Goal: Task Accomplishment & Management: Manage account settings

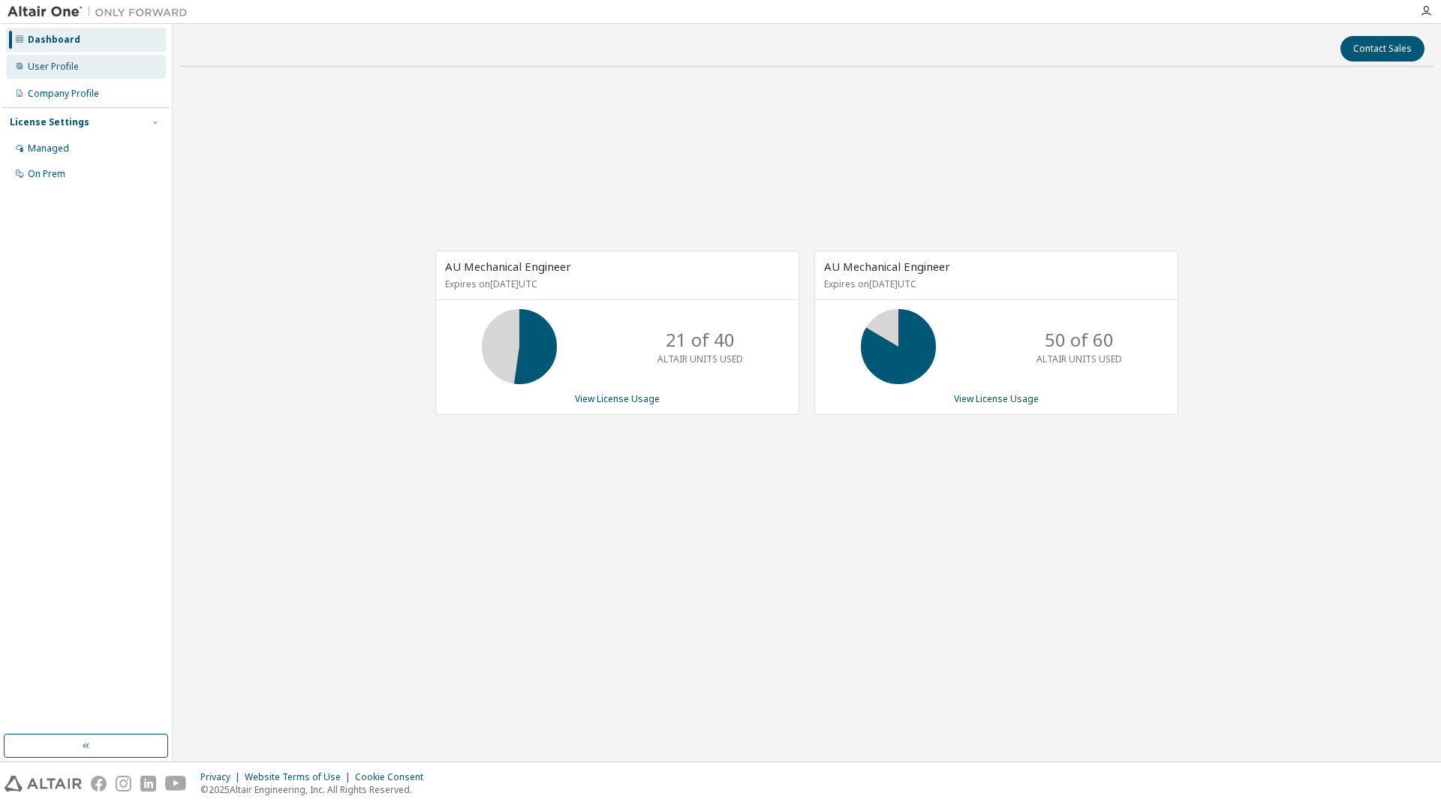
click at [71, 75] on div "User Profile" at bounding box center [86, 67] width 160 height 24
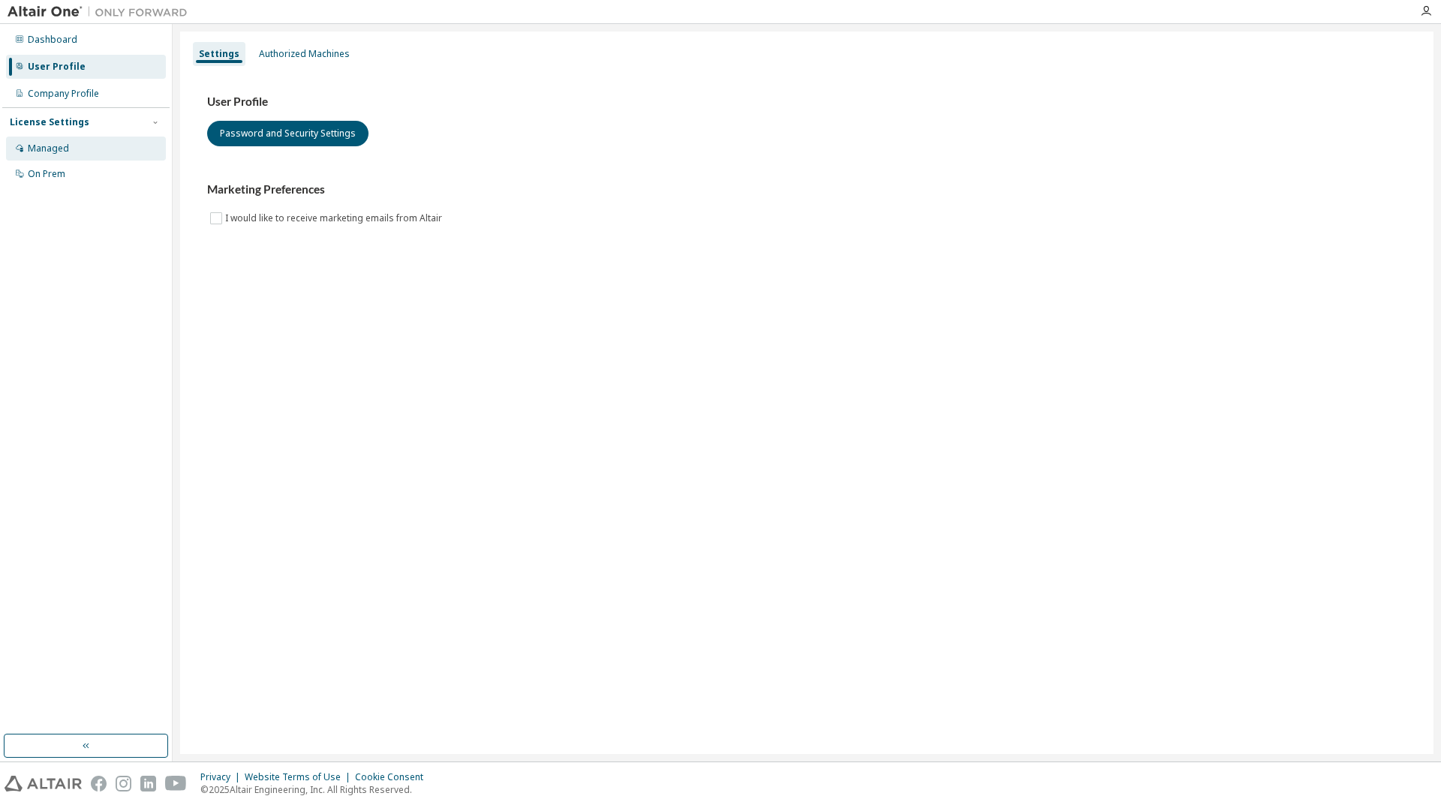
click at [77, 146] on div "Managed" at bounding box center [86, 149] width 160 height 24
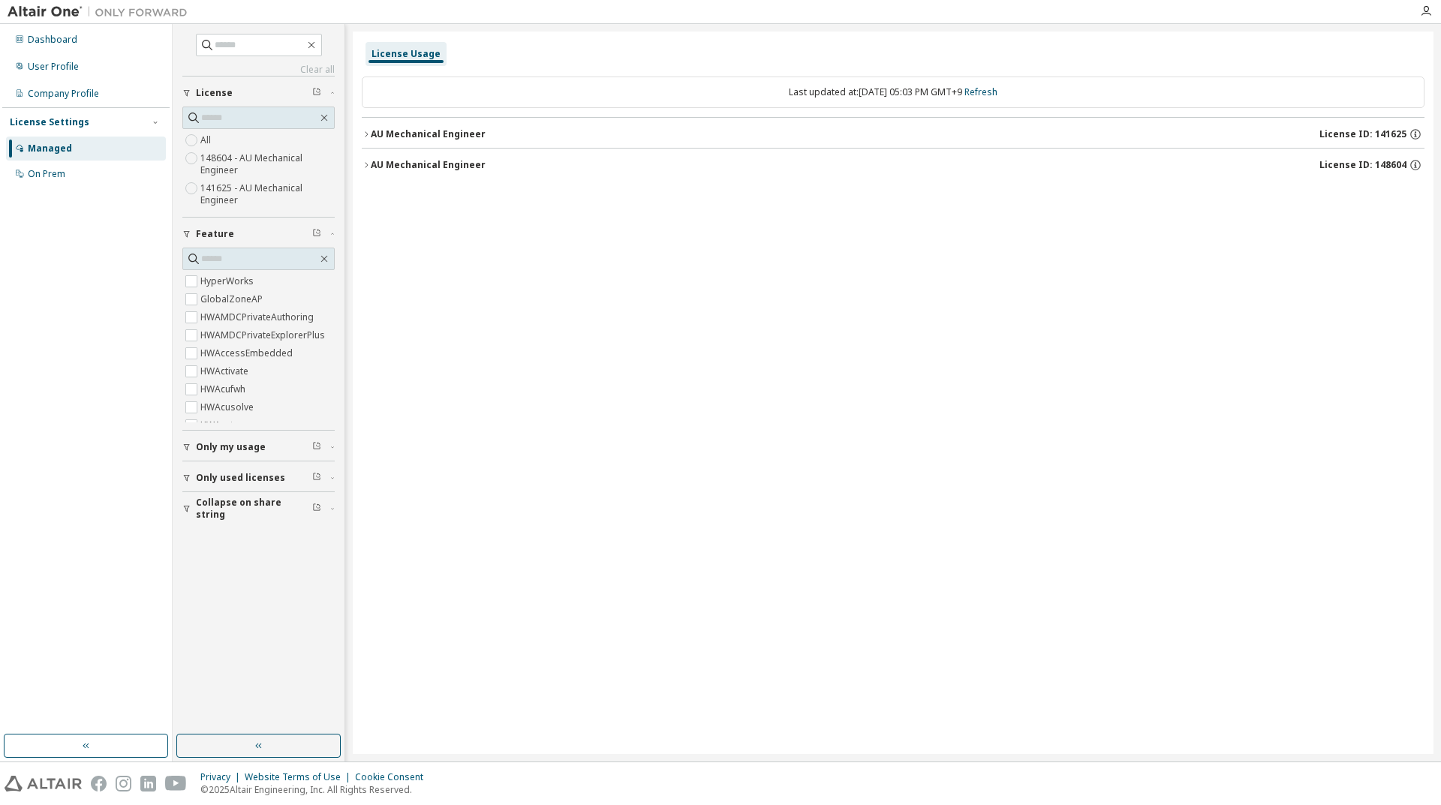
click at [368, 136] on icon "button" at bounding box center [366, 134] width 9 height 9
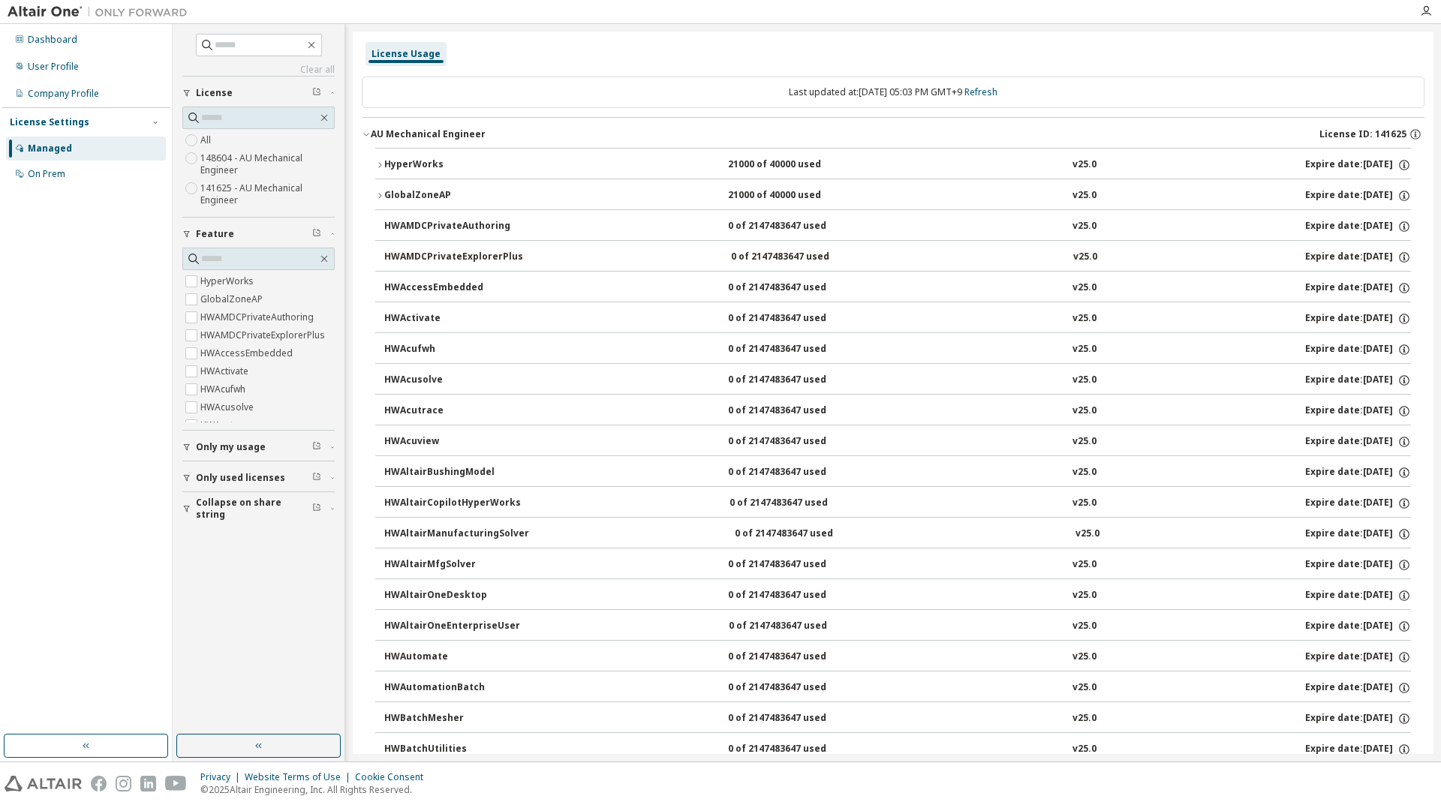
click at [368, 136] on icon "button" at bounding box center [366, 134] width 9 height 9
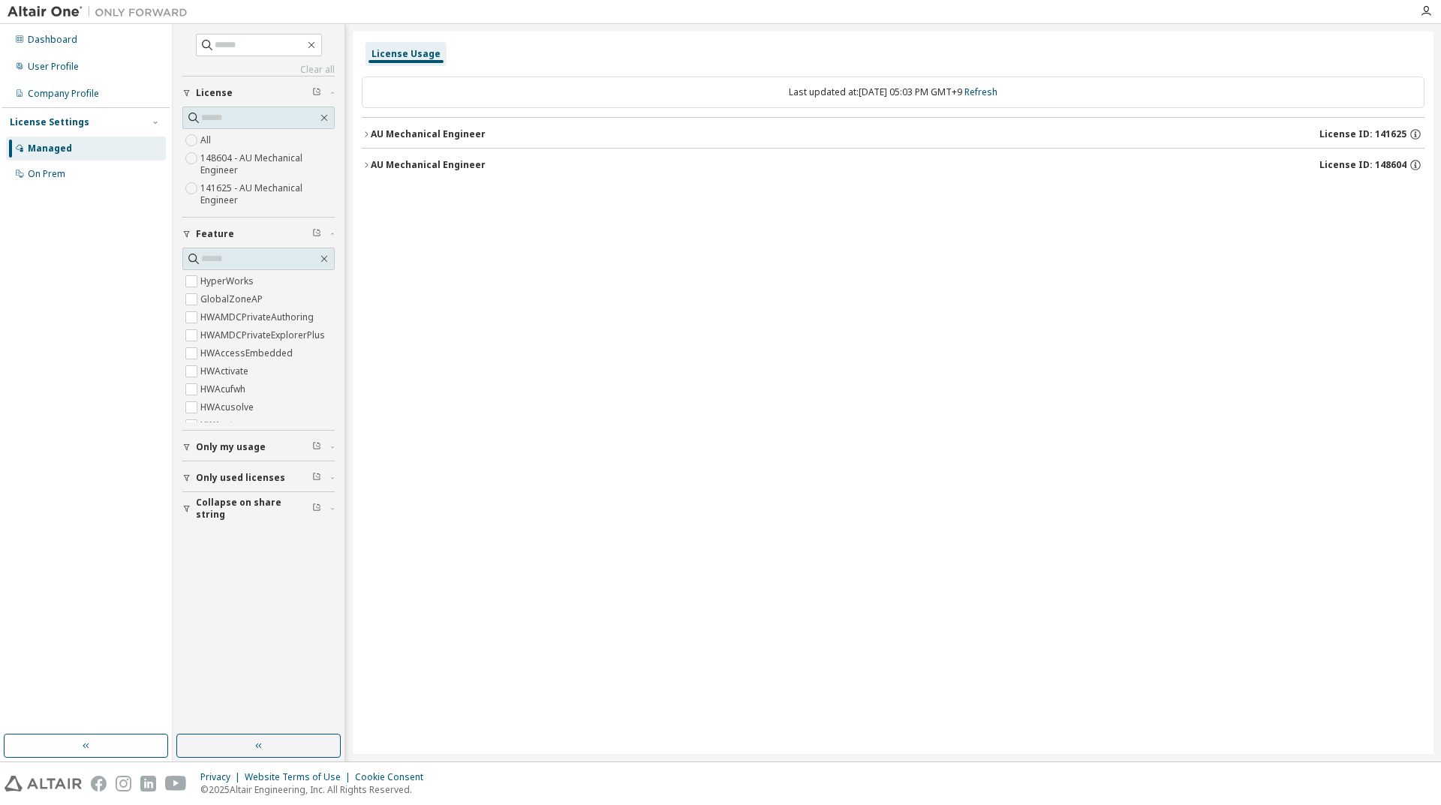
click at [367, 158] on button "AU Mechanical Engineer License ID: 148604" at bounding box center [893, 165] width 1062 height 33
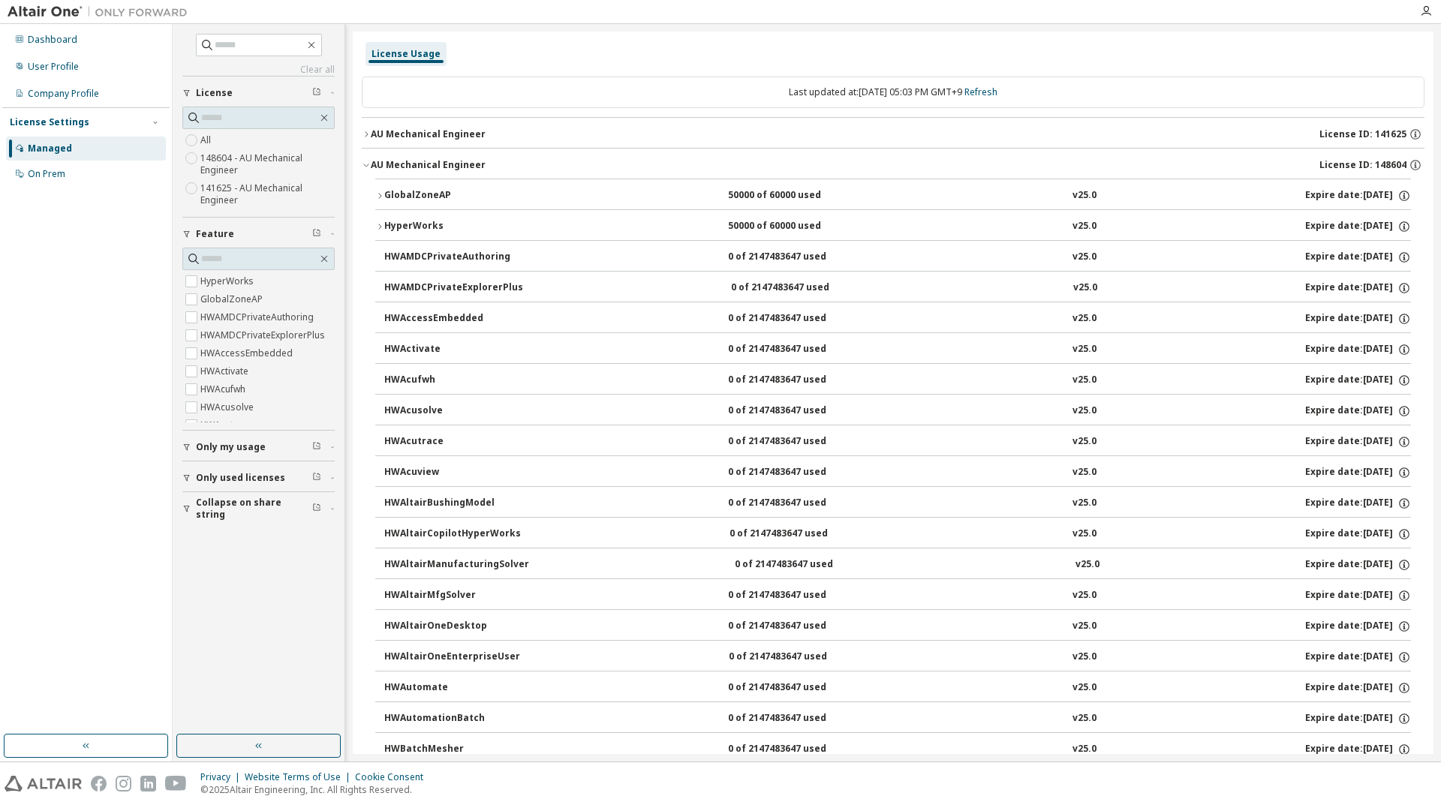
click at [366, 160] on button "AU Mechanical Engineer License ID: 148604" at bounding box center [893, 165] width 1062 height 33
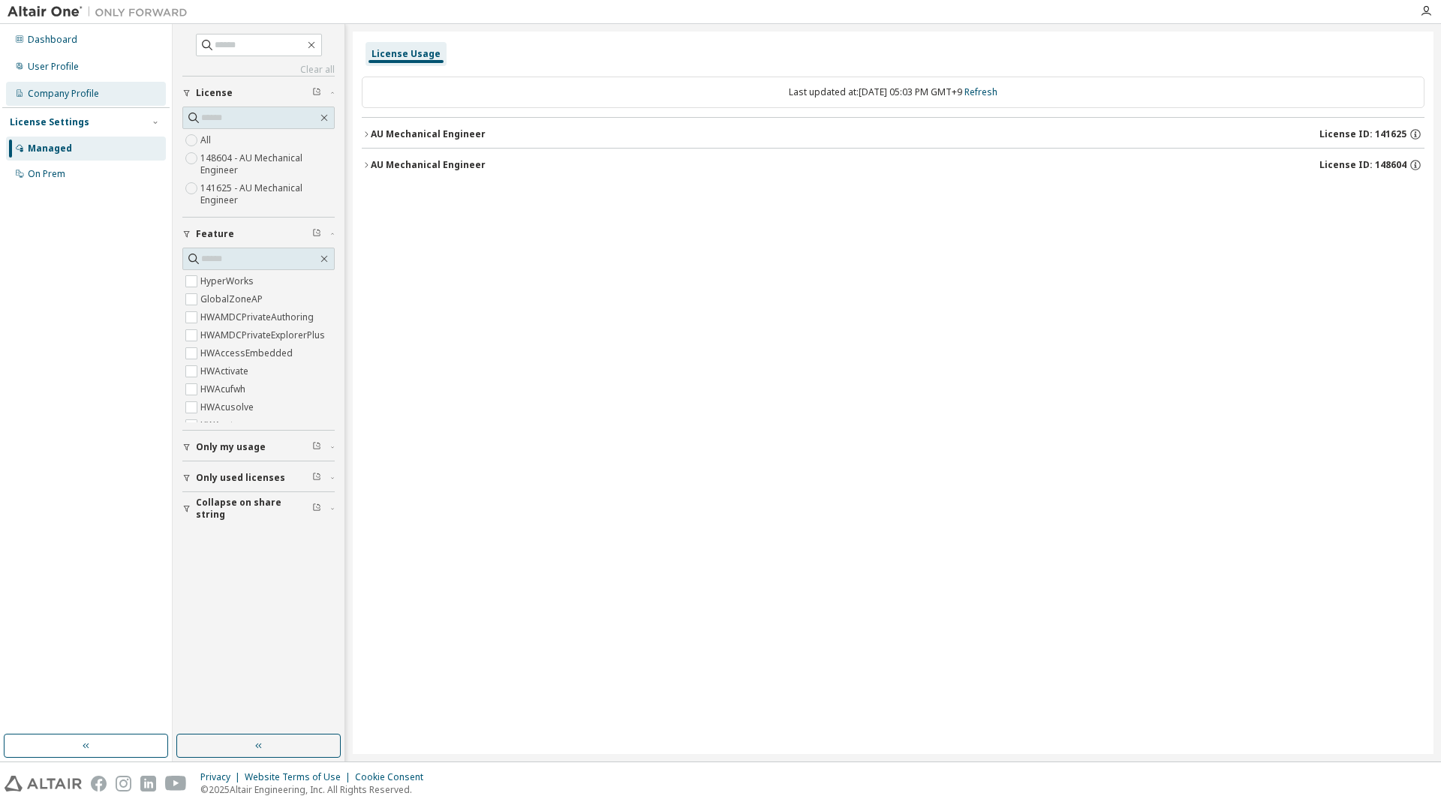
click at [67, 92] on div "Company Profile" at bounding box center [63, 94] width 71 height 12
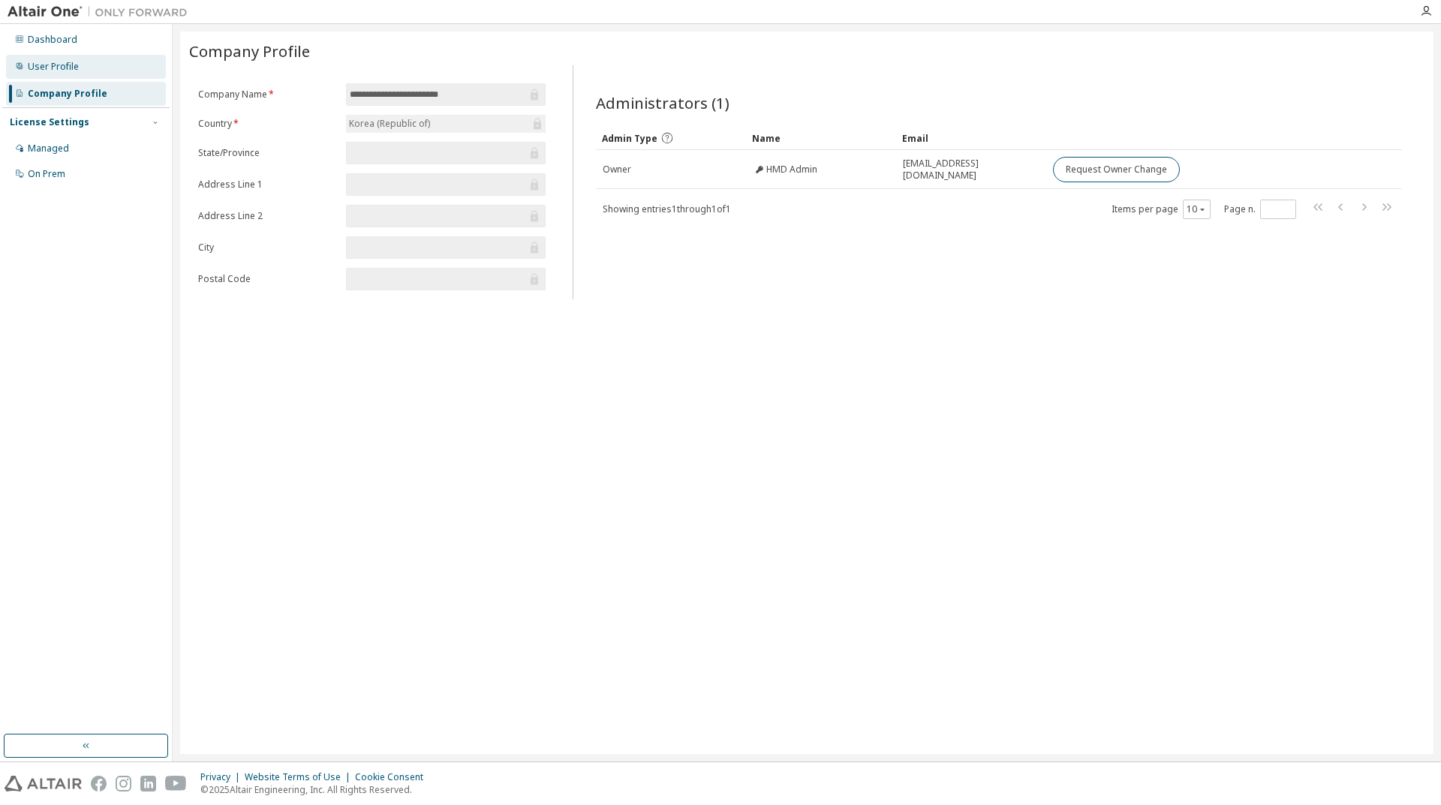
click at [67, 68] on div "User Profile" at bounding box center [53, 67] width 51 height 12
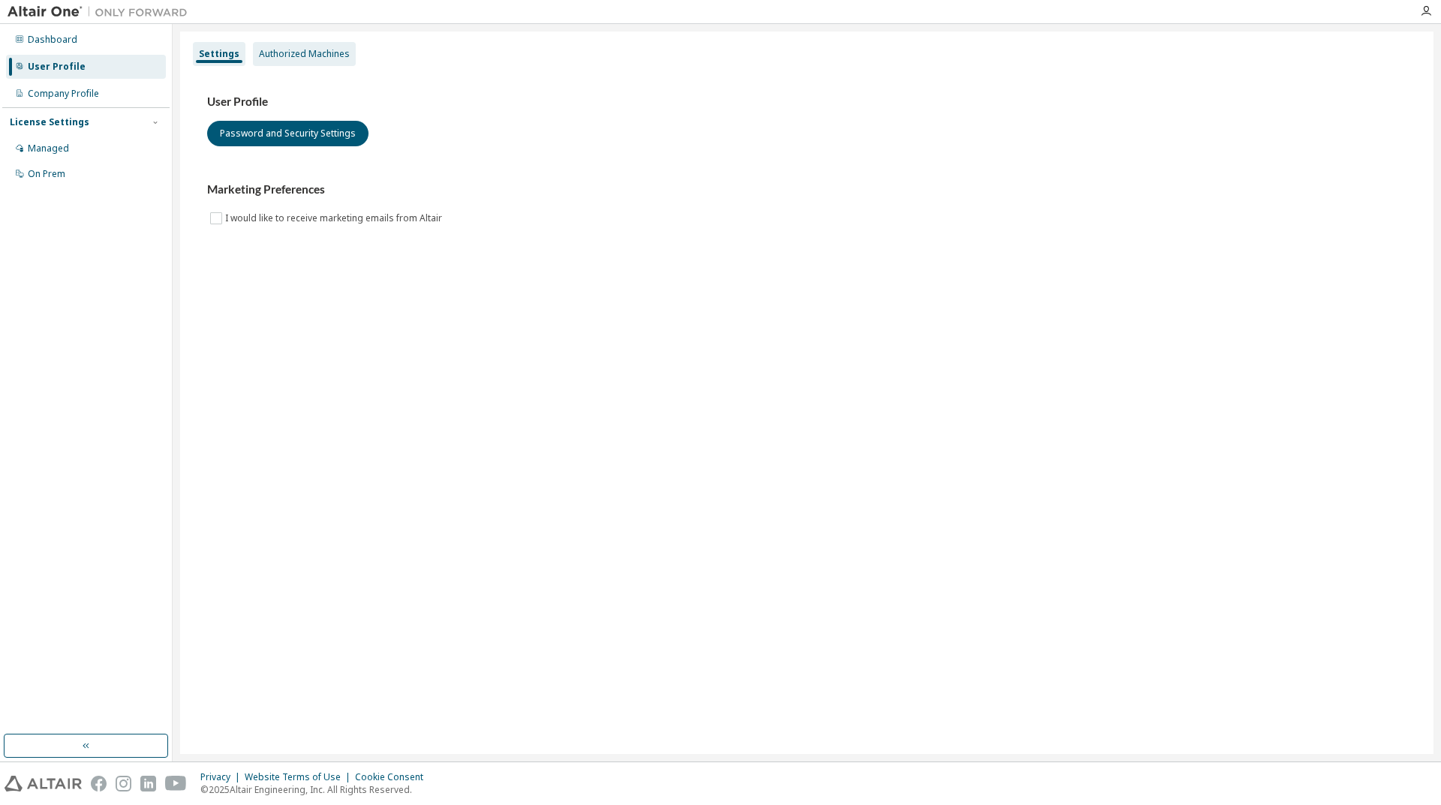
click at [286, 58] on div "Authorized Machines" at bounding box center [304, 54] width 91 height 12
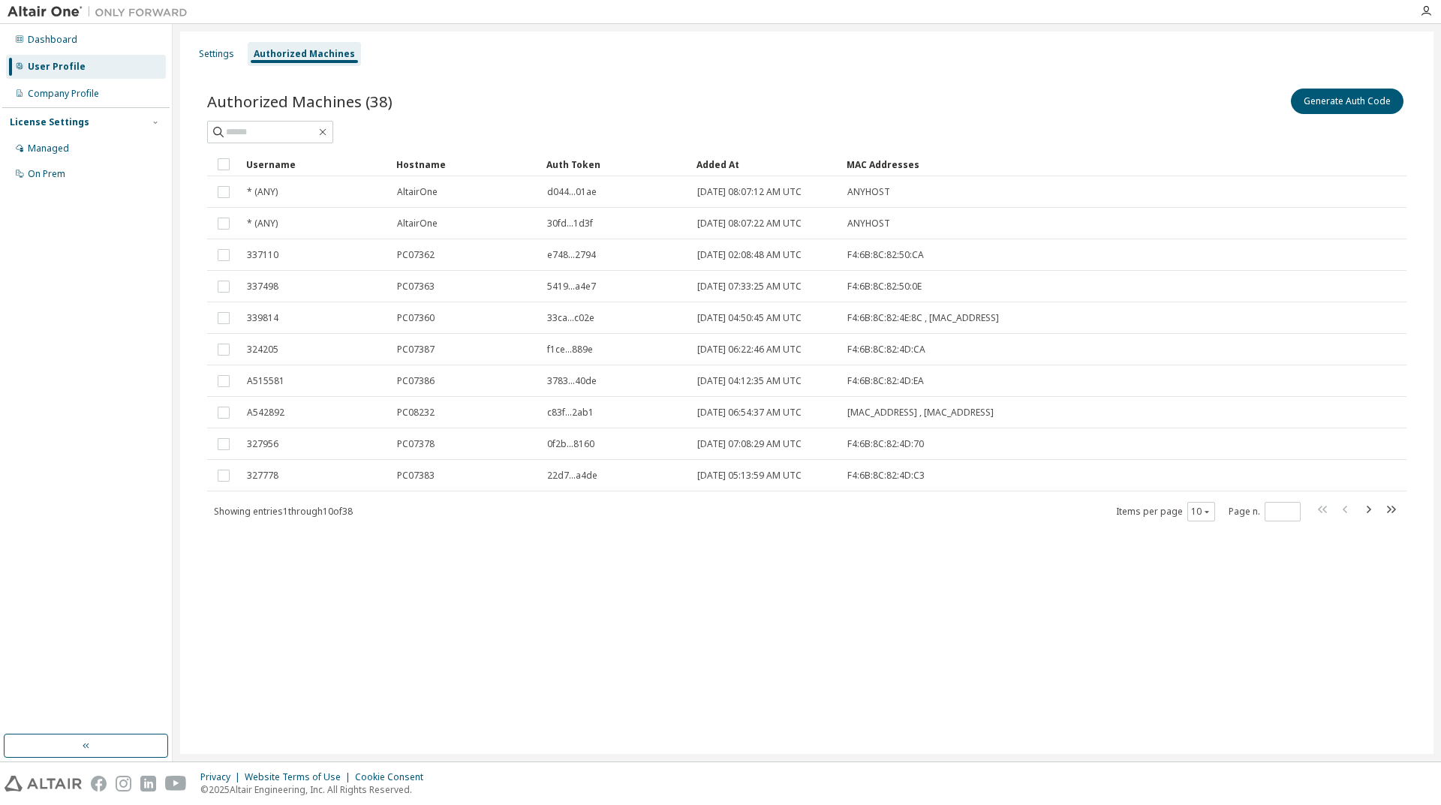
click at [1354, 608] on div "Settings Authorized Machines Authorized Machines (38) Generate Auth Code Clear …" at bounding box center [806, 393] width 1253 height 723
click at [60, 68] on div "User Profile" at bounding box center [57, 67] width 58 height 12
click at [209, 59] on div "Settings" at bounding box center [216, 54] width 35 height 12
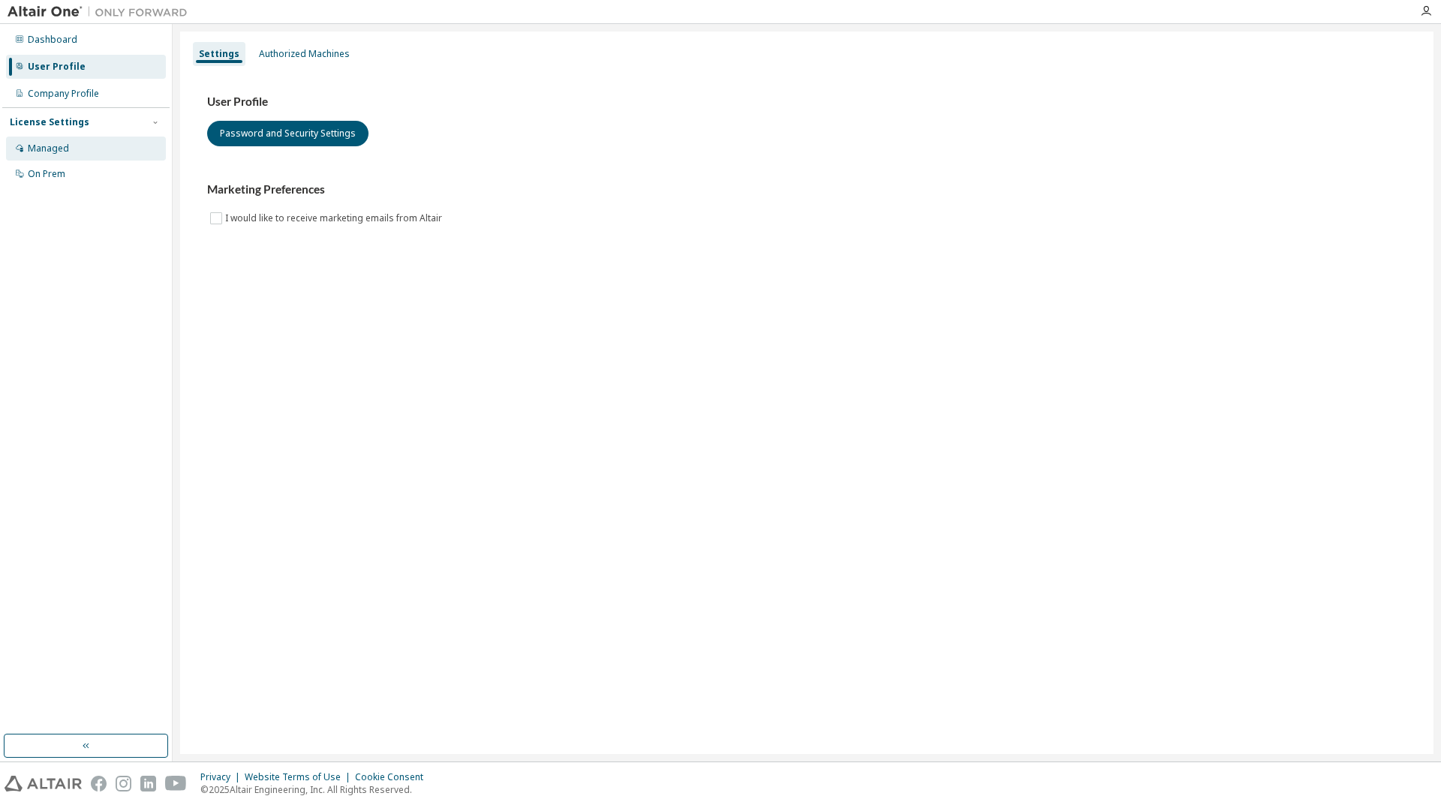
click at [68, 148] on div "Managed" at bounding box center [86, 149] width 160 height 24
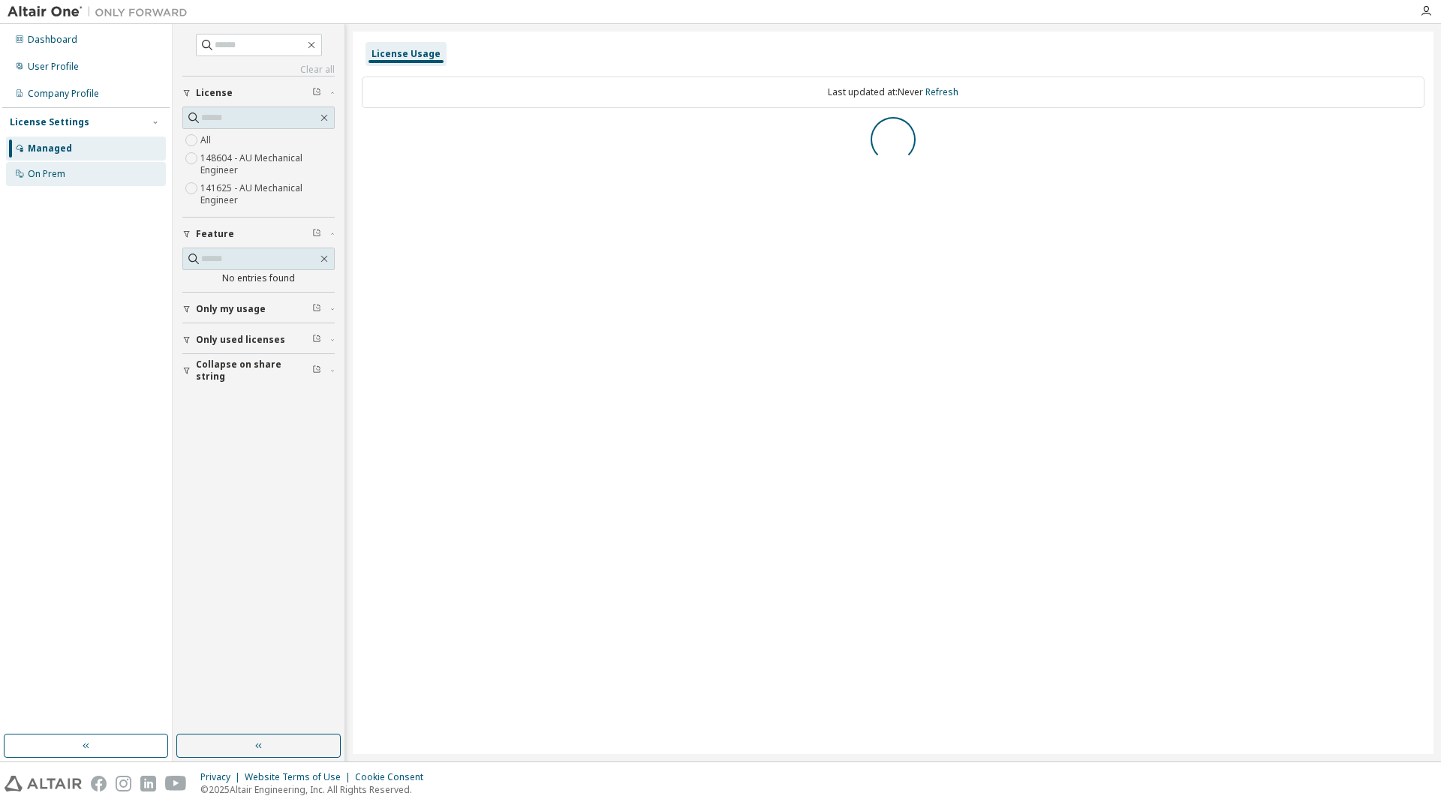
click at [68, 176] on div "On Prem" at bounding box center [86, 174] width 160 height 24
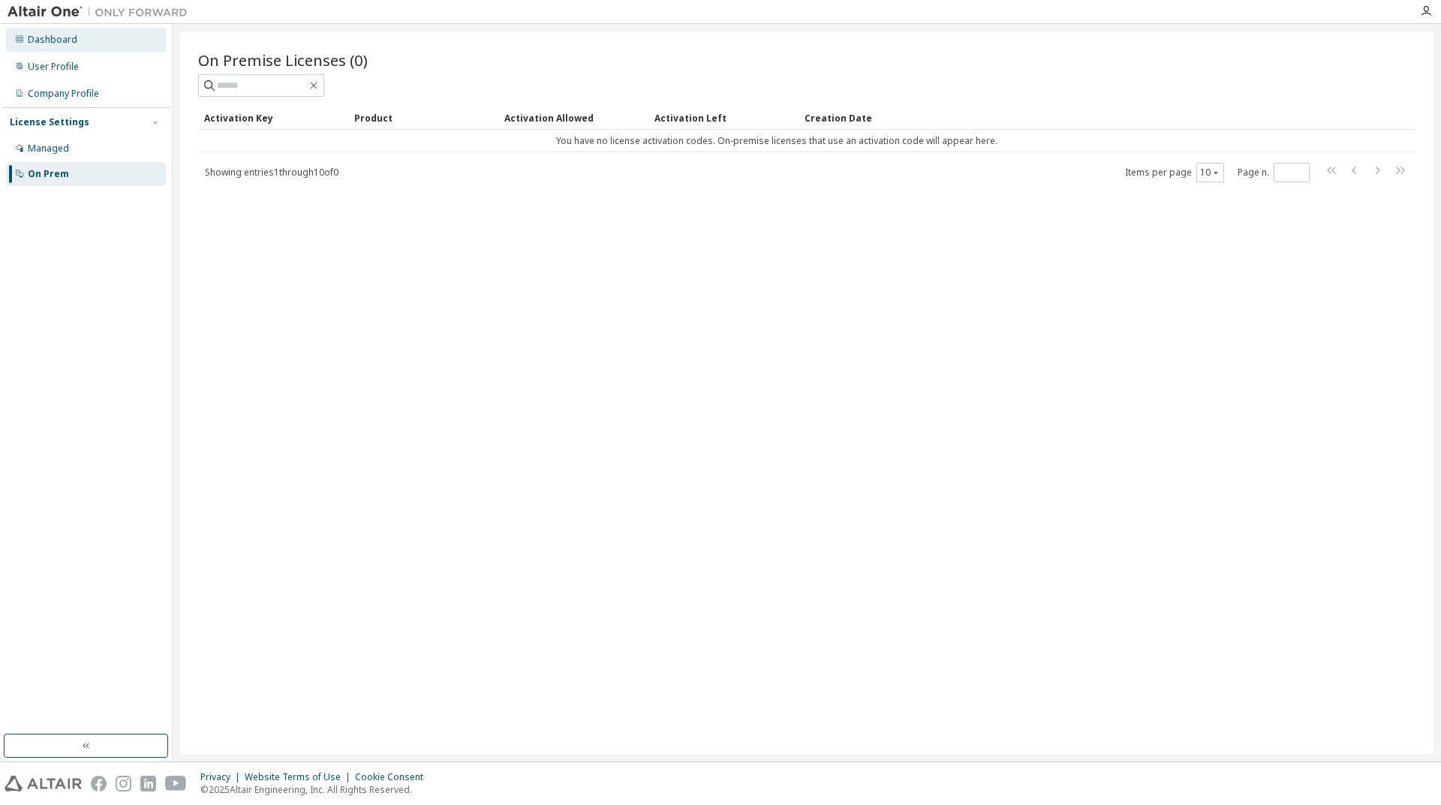
click at [70, 41] on div "Dashboard" at bounding box center [53, 40] width 50 height 12
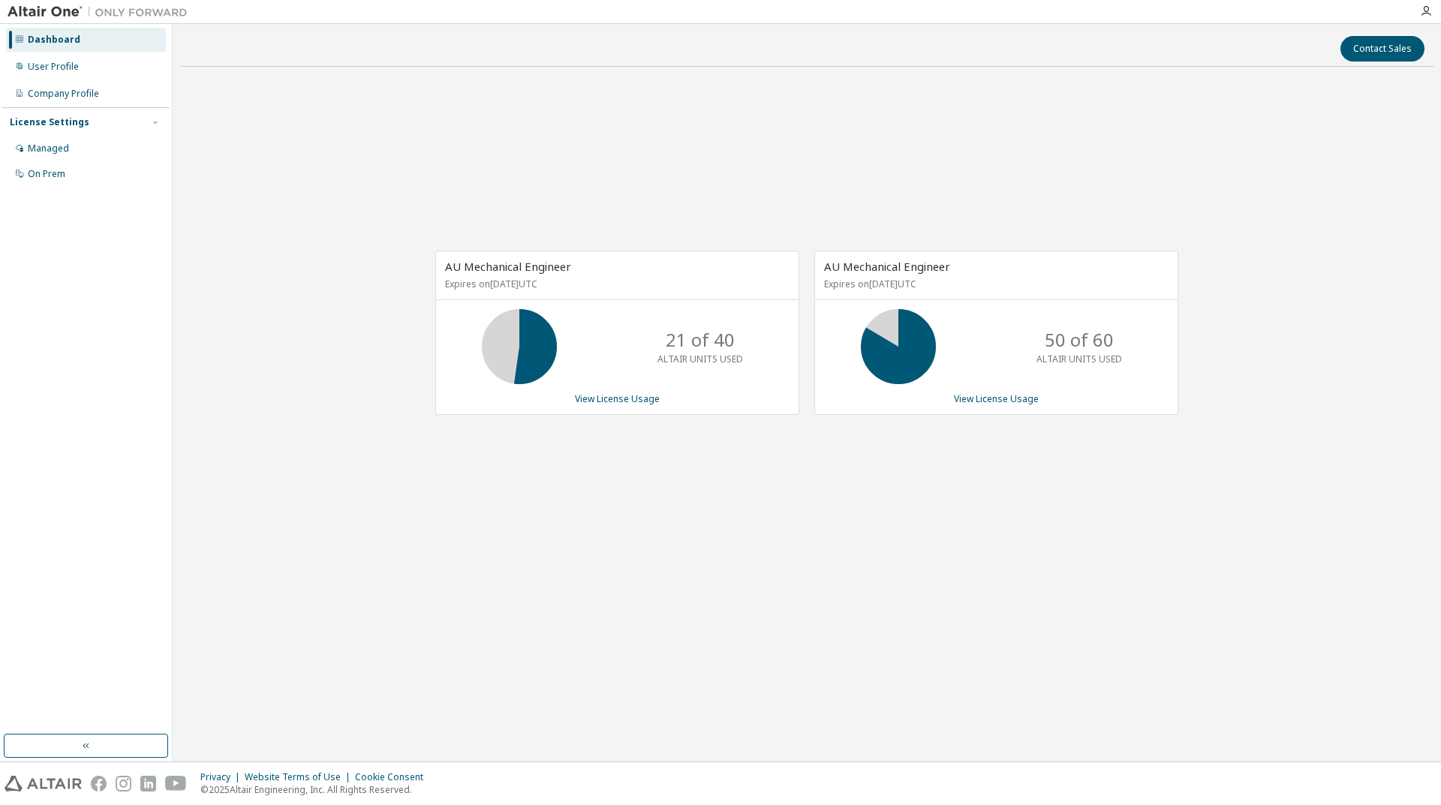
click at [1324, 461] on div "AU Mechanical Engineer Expires on April 8, 2026 UTC 21 of 40 ALTAIR UNITS USED …" at bounding box center [806, 340] width 1253 height 523
click at [71, 71] on div "User Profile" at bounding box center [53, 67] width 51 height 12
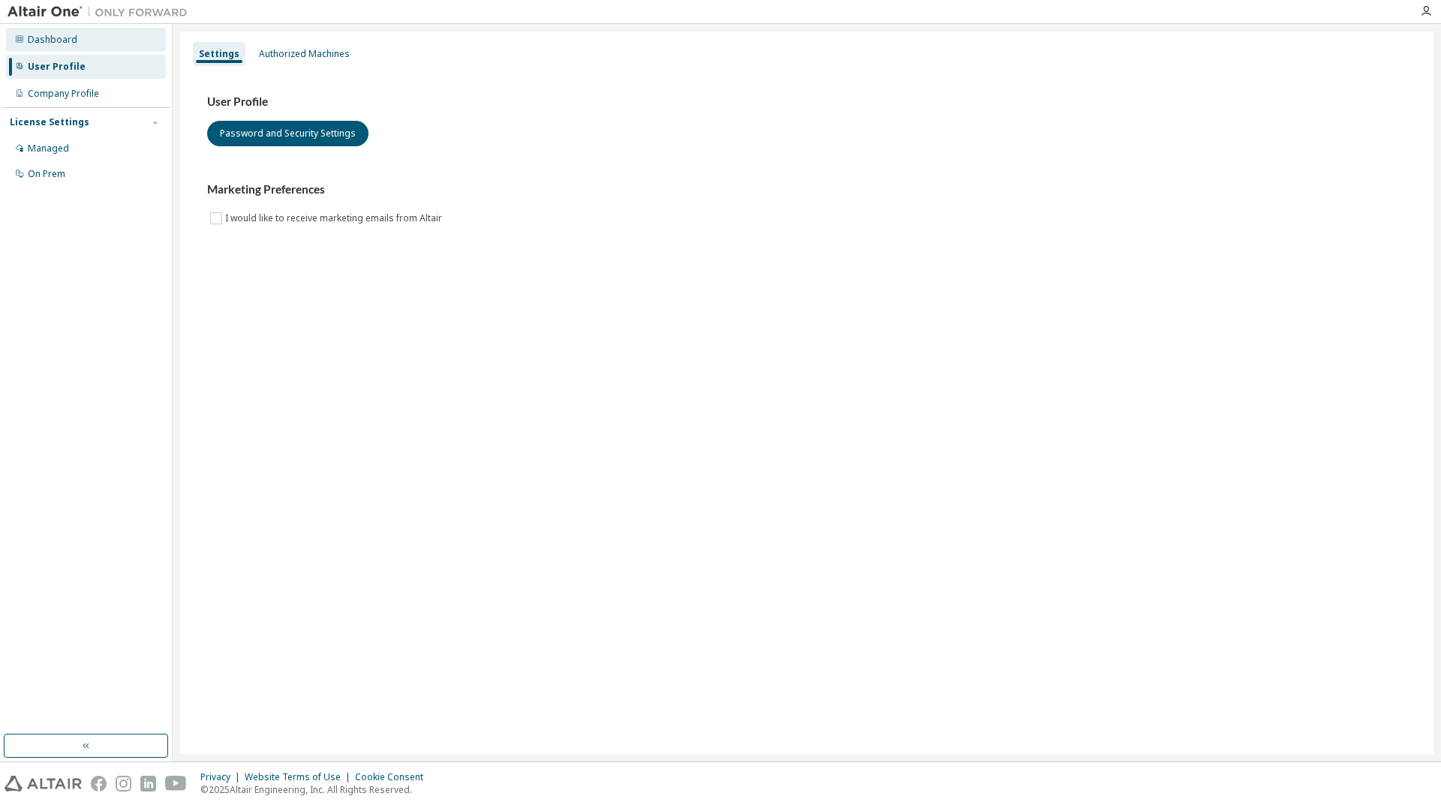
click at [67, 42] on div "Dashboard" at bounding box center [53, 40] width 50 height 12
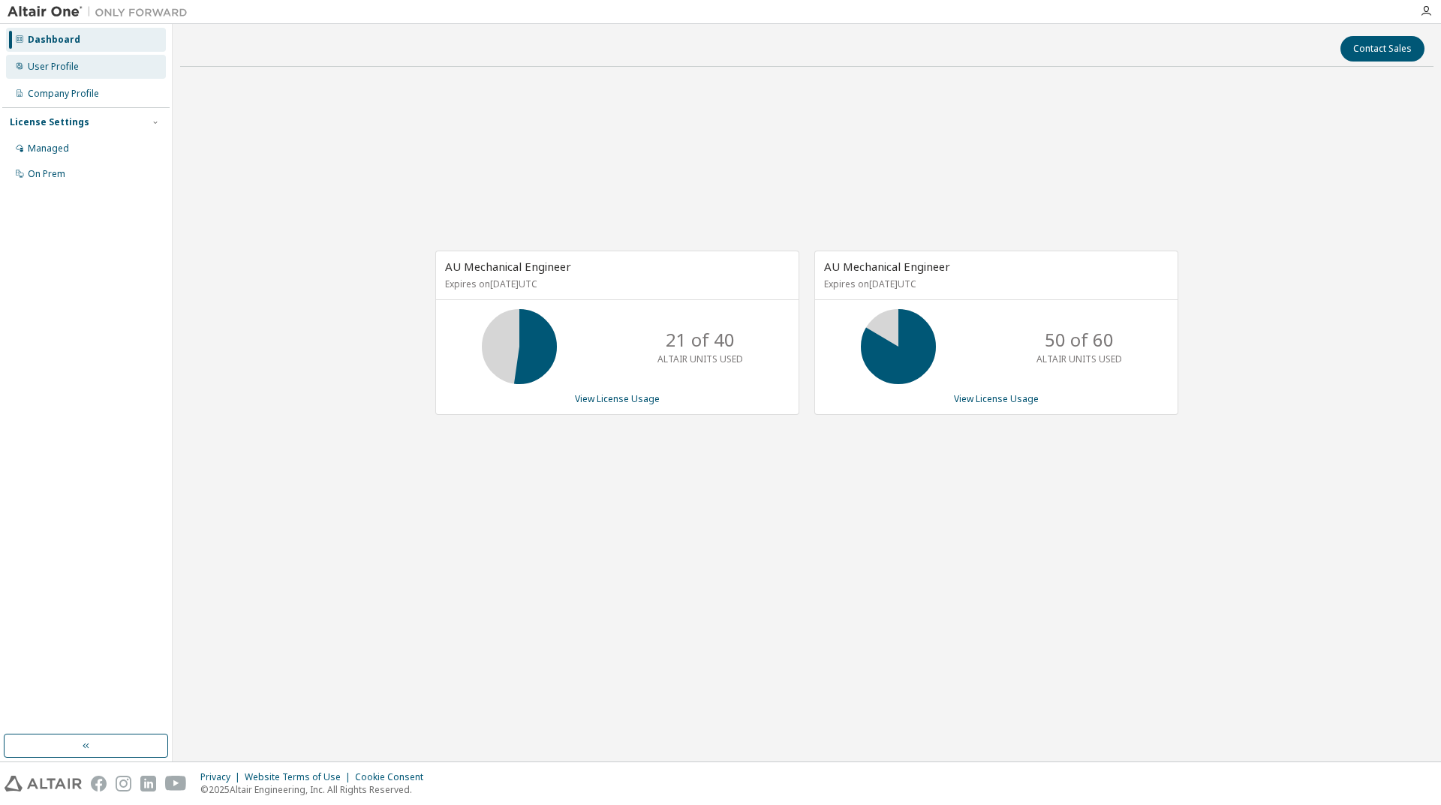
click at [62, 56] on div "User Profile" at bounding box center [86, 67] width 160 height 24
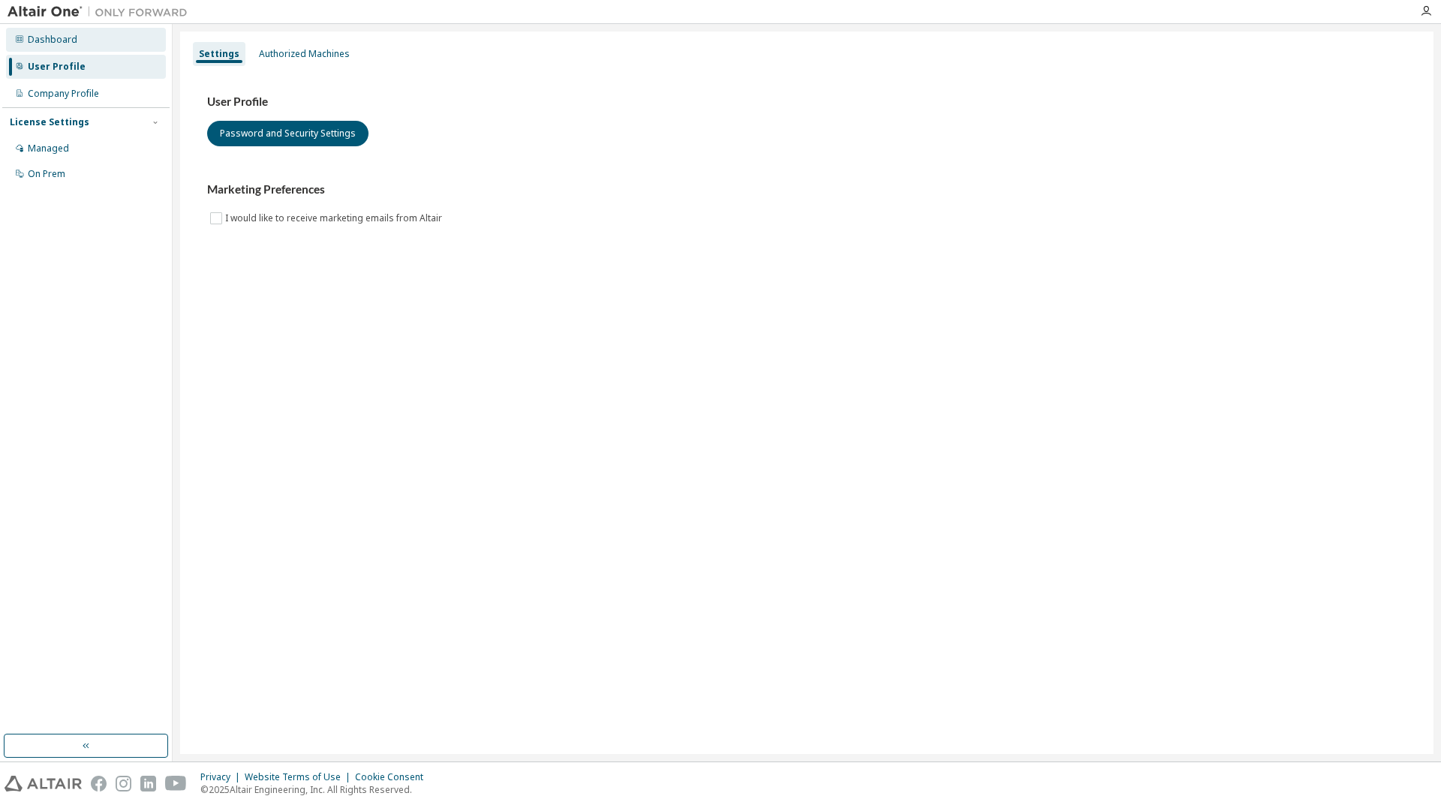
click at [60, 49] on div "Dashboard" at bounding box center [86, 40] width 160 height 24
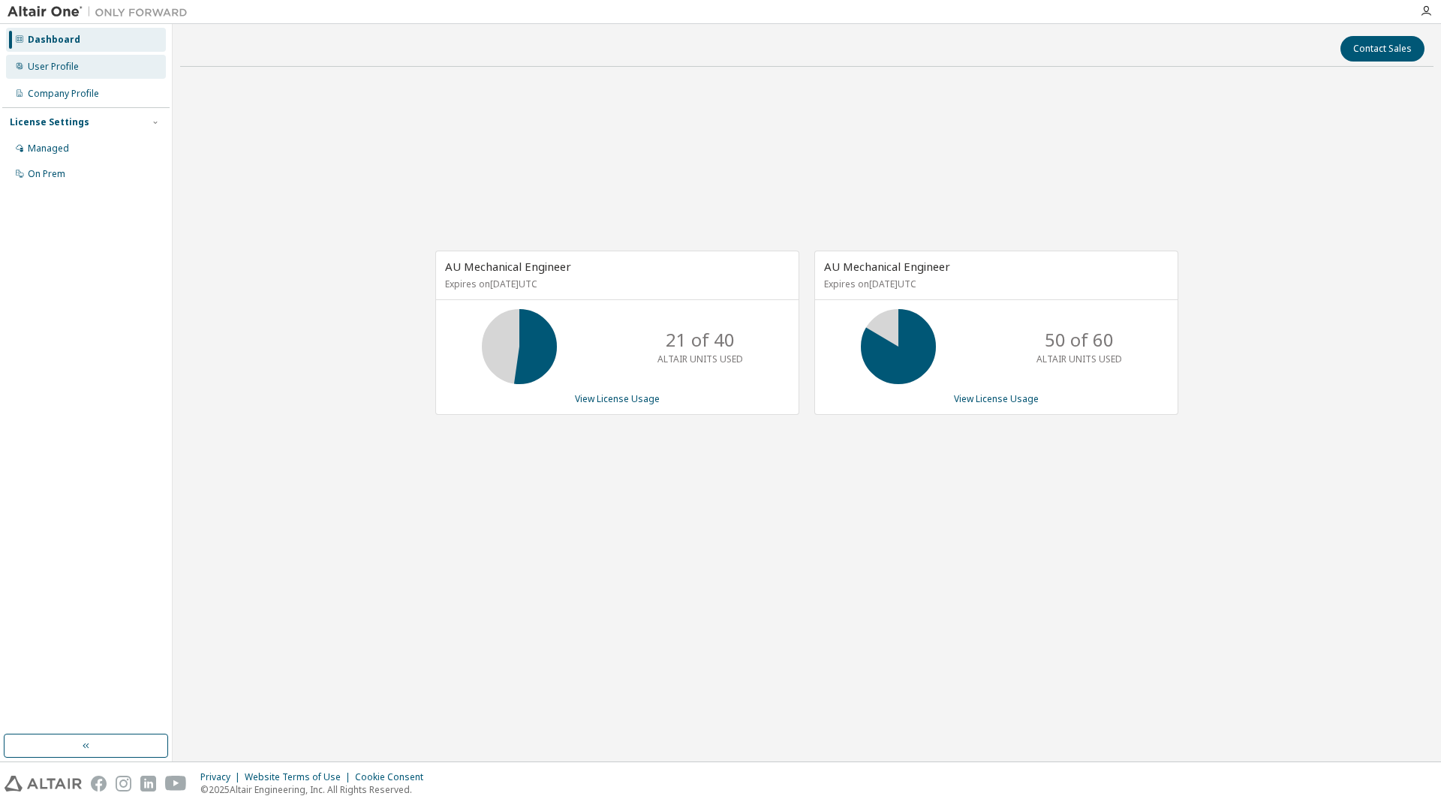
click at [53, 67] on div "User Profile" at bounding box center [53, 67] width 51 height 12
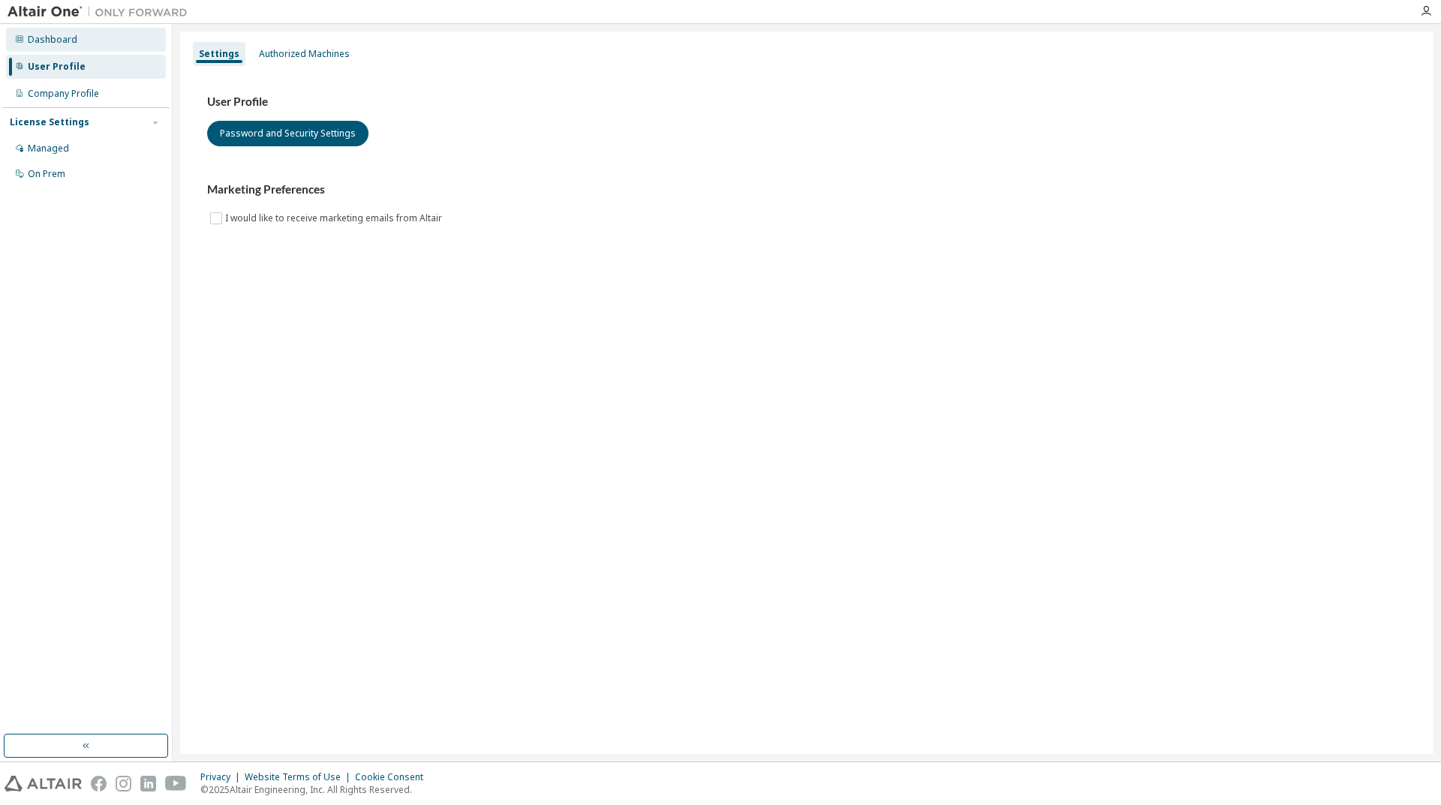
click at [48, 44] on div "Dashboard" at bounding box center [53, 40] width 50 height 12
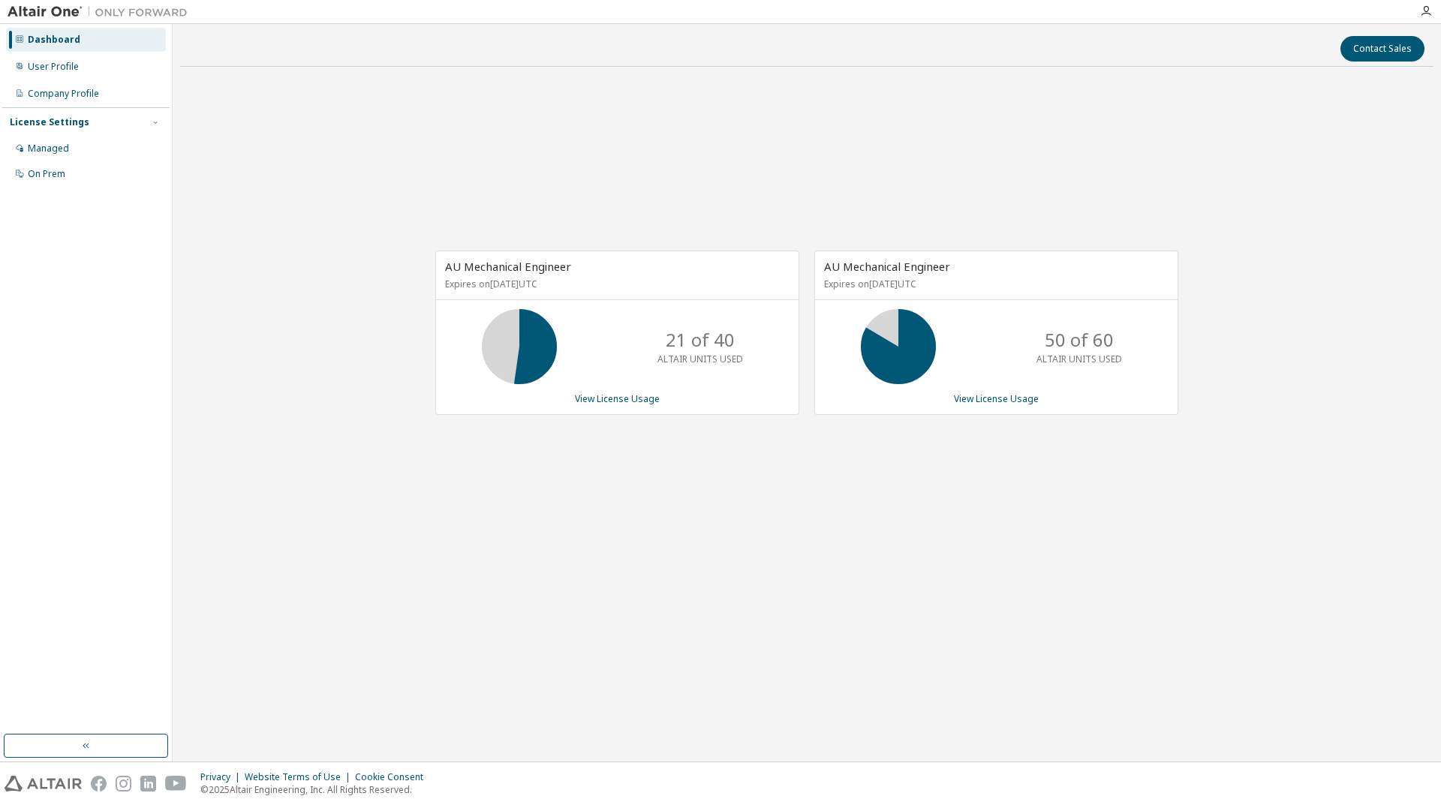
click at [954, 548] on div "AU Mechanical Engineer Expires on April 8, 2026 UTC 21 of 40 ALTAIR UNITS USED …" at bounding box center [806, 340] width 1253 height 523
click at [1252, 399] on div "AU Mechanical Engineer Expires on April 8, 2026 UTC 21 of 40 ALTAIR UNITS USED …" at bounding box center [806, 340] width 1253 height 523
click at [626, 638] on div "Contact Sales AU Mechanical Engineer Expires on April 8, 2026 UTC 21 of 40 ALTA…" at bounding box center [806, 393] width 1253 height 723
click at [750, 581] on div "AU Mechanical Engineer Expires on April 8, 2026 UTC 21 of 40 ALTAIR UNITS USED …" at bounding box center [806, 340] width 1253 height 523
click at [65, 69] on div "User Profile" at bounding box center [53, 67] width 51 height 12
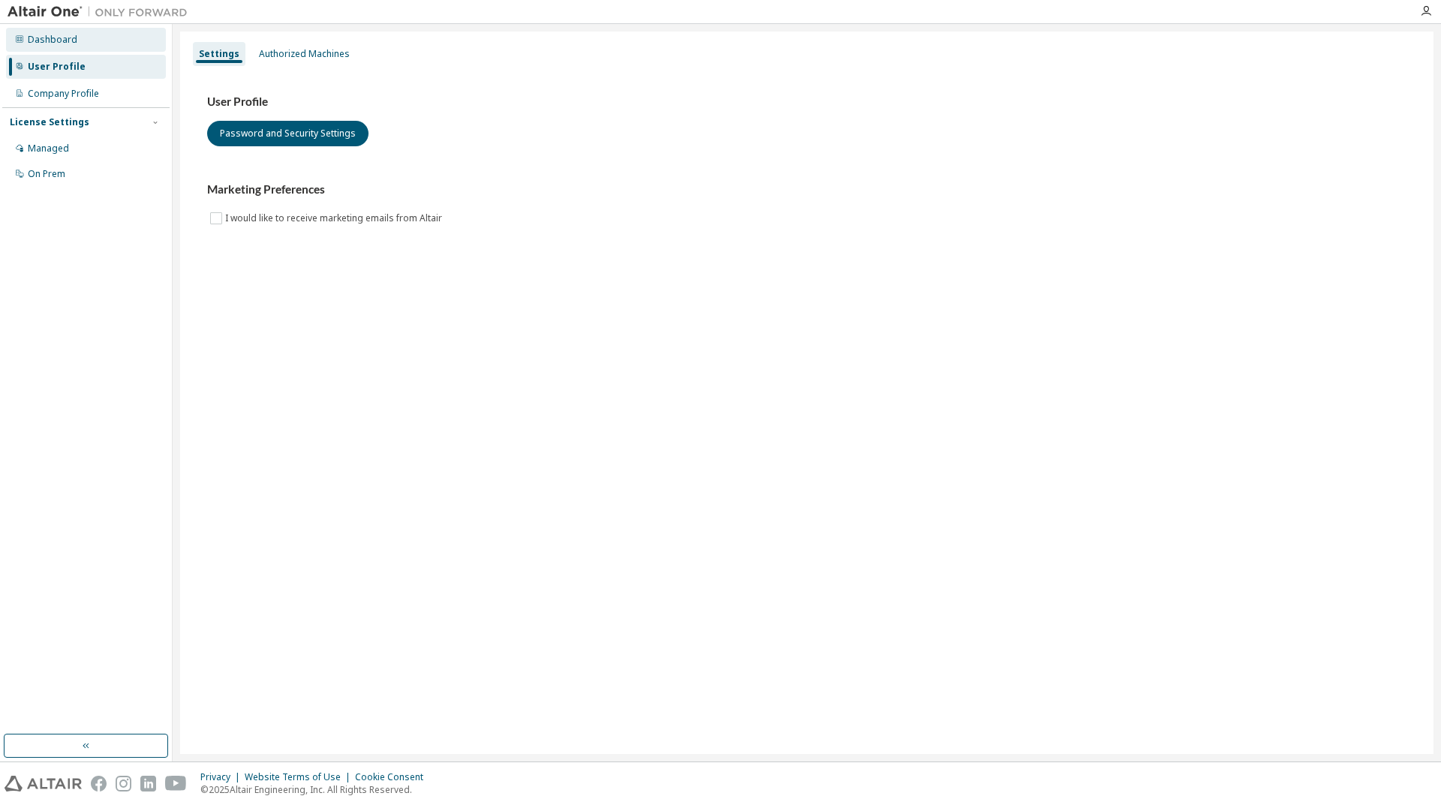
click at [64, 45] on div "Dashboard" at bounding box center [53, 40] width 50 height 12
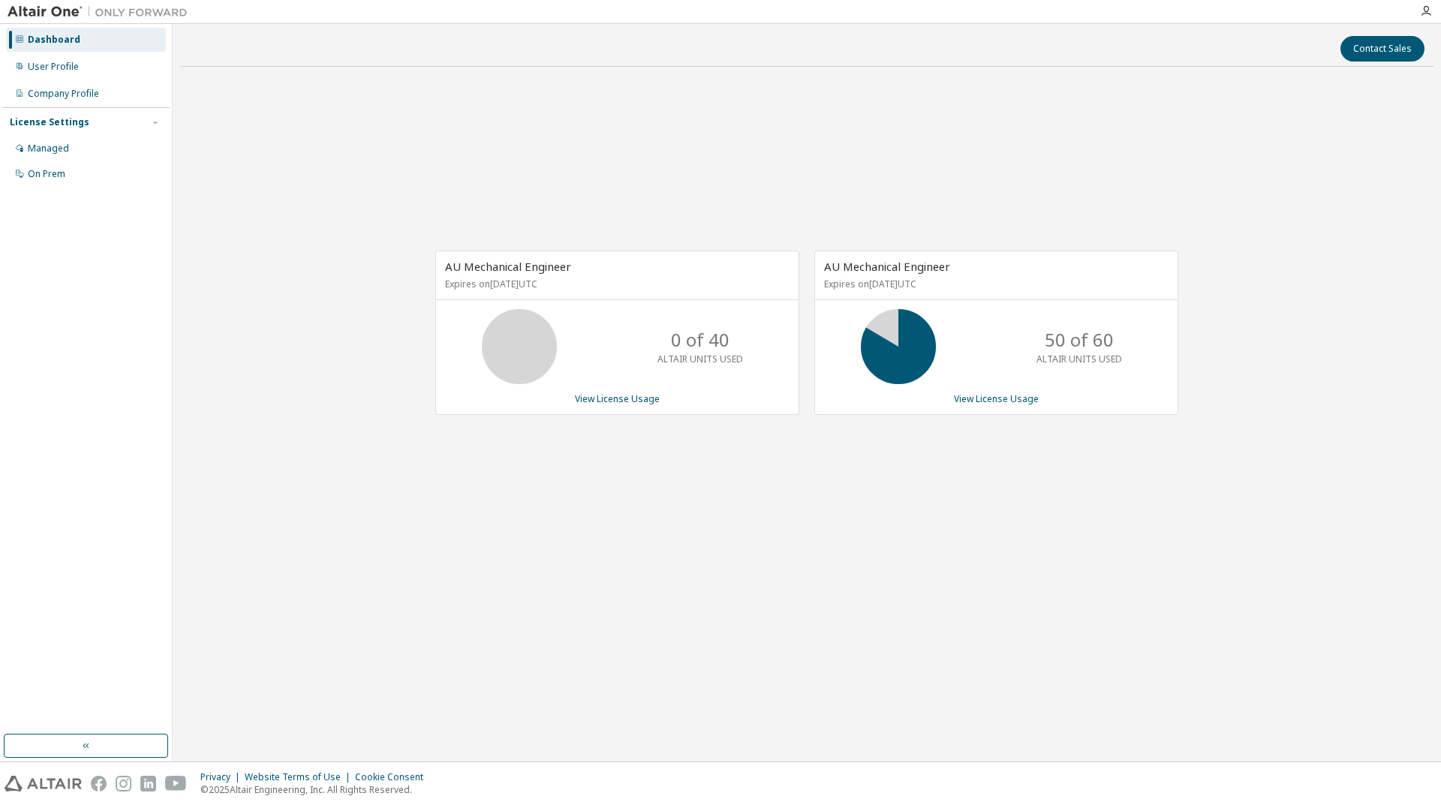
click at [1127, 695] on div "Contact Sales AU Mechanical Engineer Expires on April 8, 2026 UTC 0 of 40 ALTAI…" at bounding box center [806, 393] width 1253 height 723
click at [74, 74] on div "User Profile" at bounding box center [86, 67] width 160 height 24
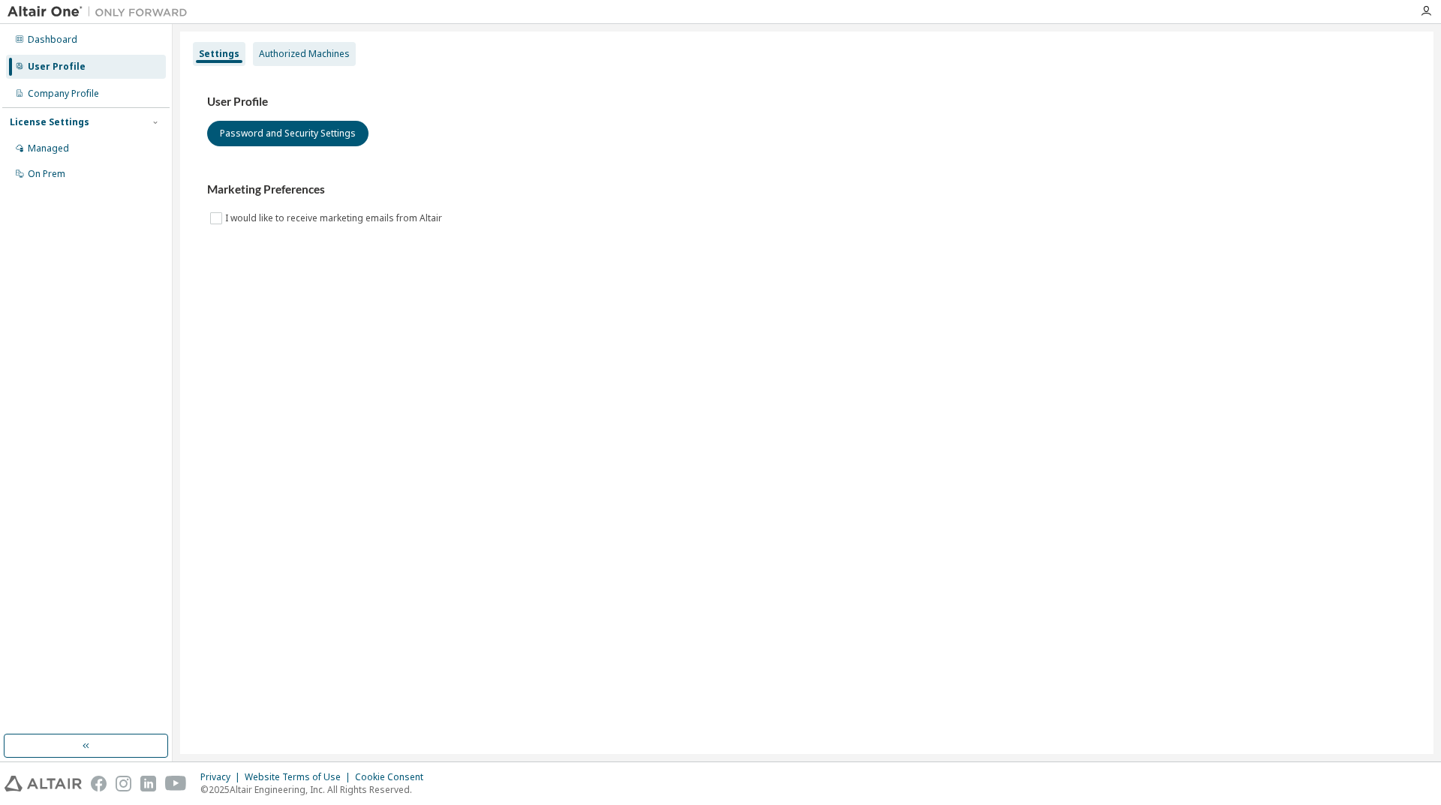
click at [290, 56] on div "Authorized Machines" at bounding box center [304, 54] width 91 height 12
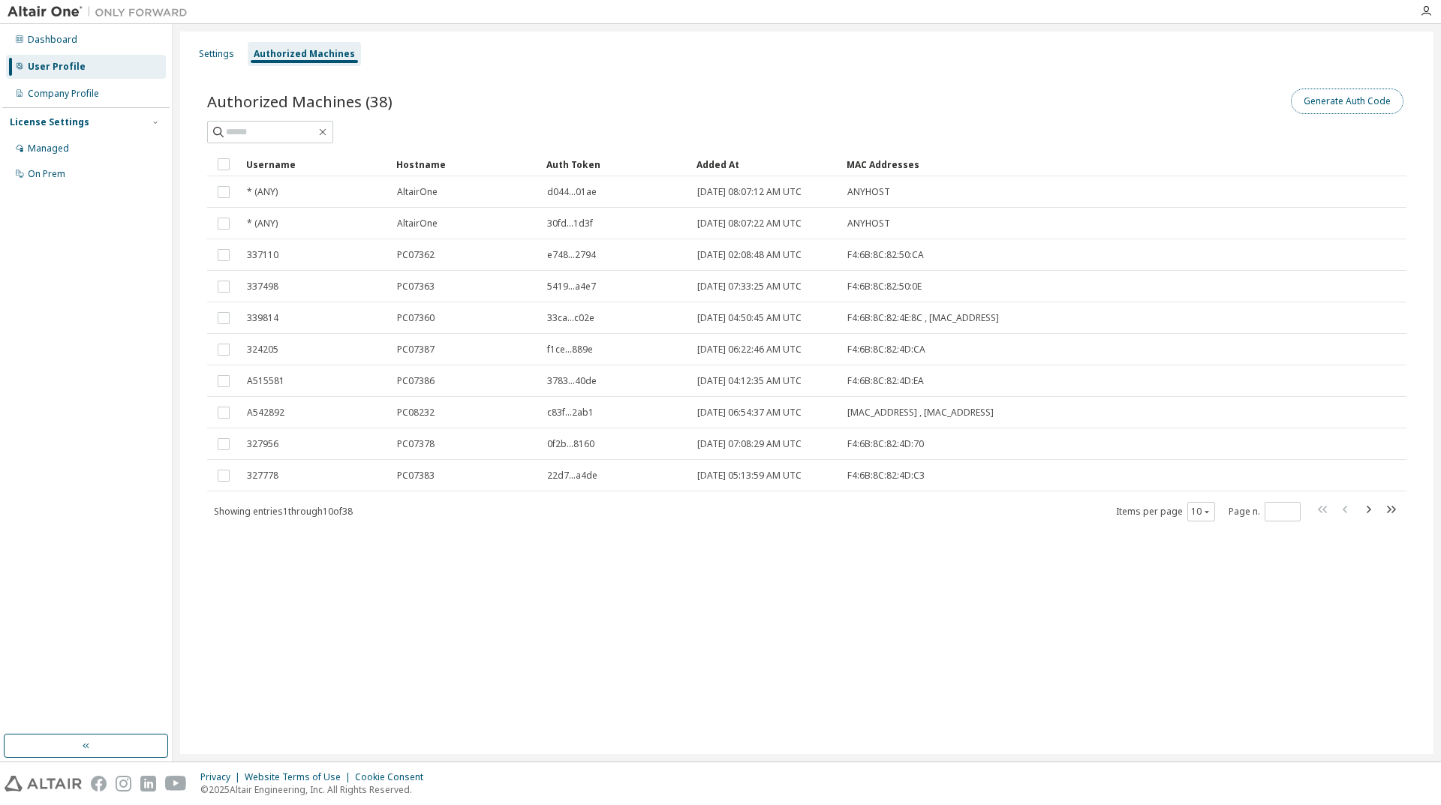
click at [1324, 105] on button "Generate Auth Code" at bounding box center [1347, 102] width 113 height 26
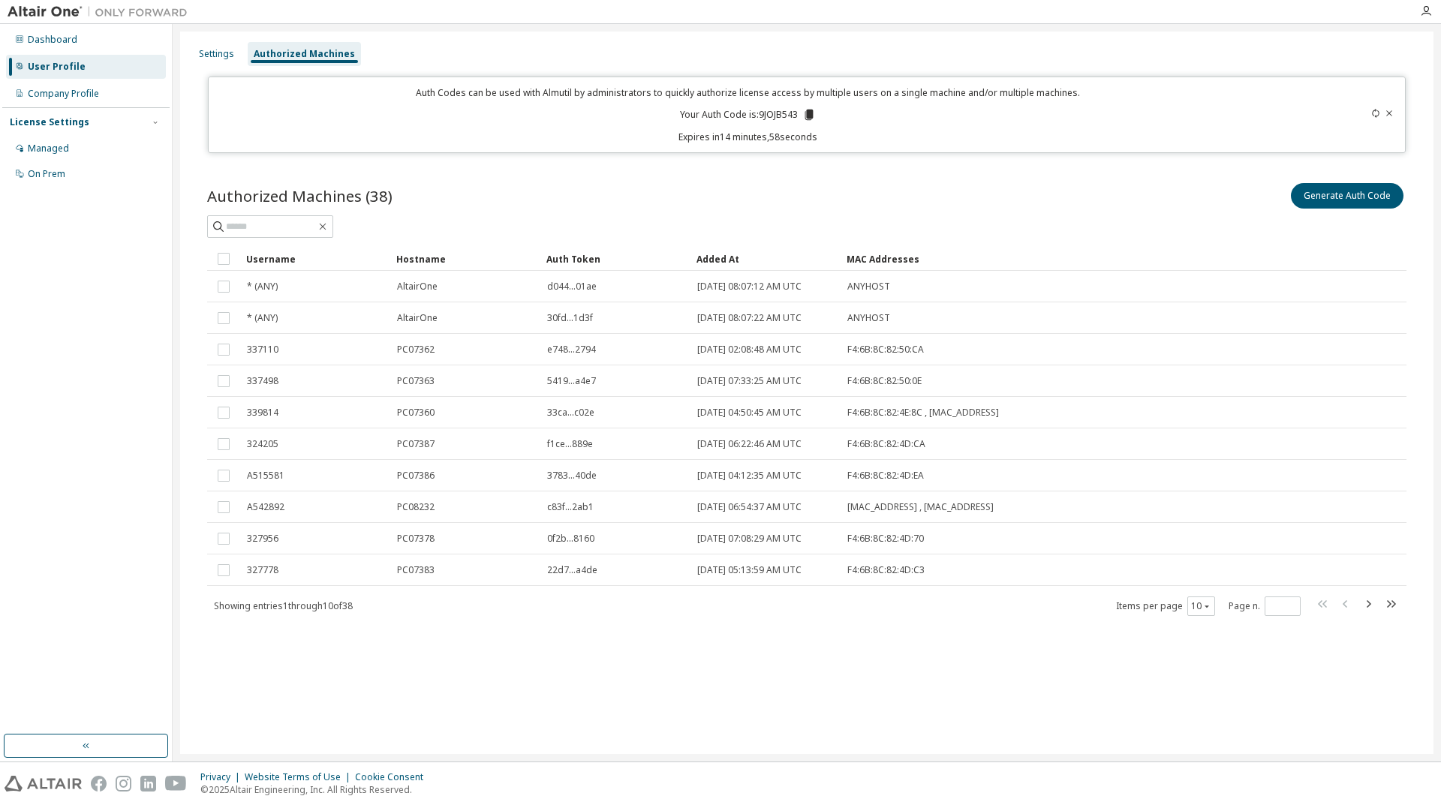
click at [807, 114] on icon at bounding box center [809, 115] width 8 height 11
click at [1011, 197] on div "Generate Auth Code" at bounding box center [1106, 196] width 599 height 32
click at [947, 213] on div "Authorized Machines (38) Generate Auth Code" at bounding box center [806, 209] width 1199 height 58
